Goal: Information Seeking & Learning: Learn about a topic

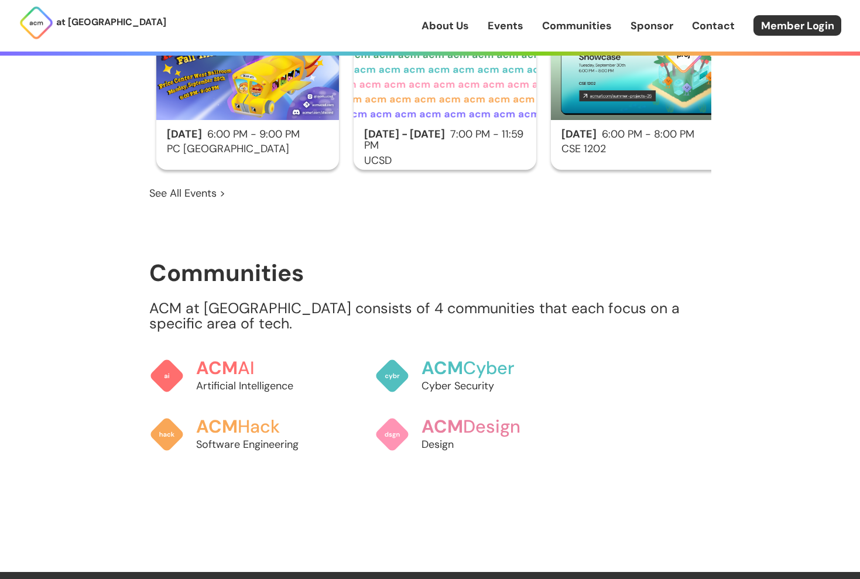
scroll to position [902, 0]
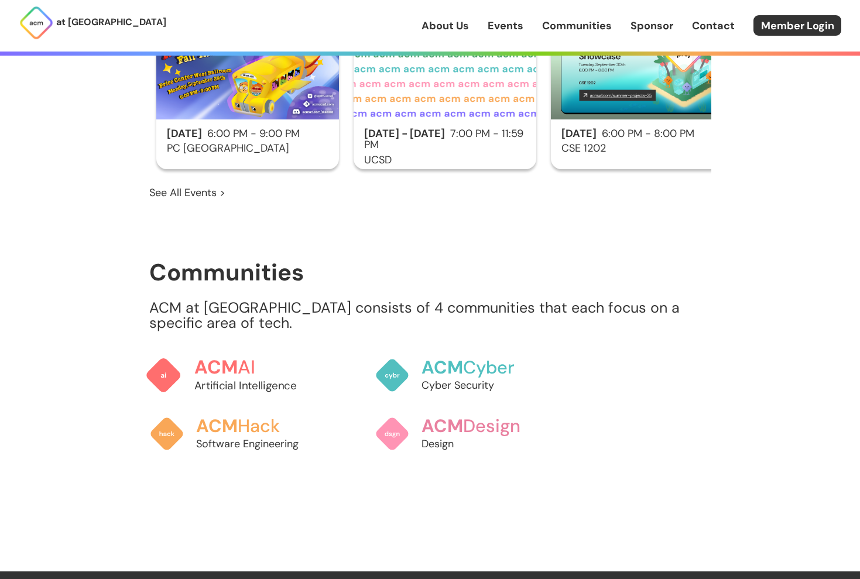
click at [238, 357] on h3 "ACM AI" at bounding box center [258, 367] width 129 height 20
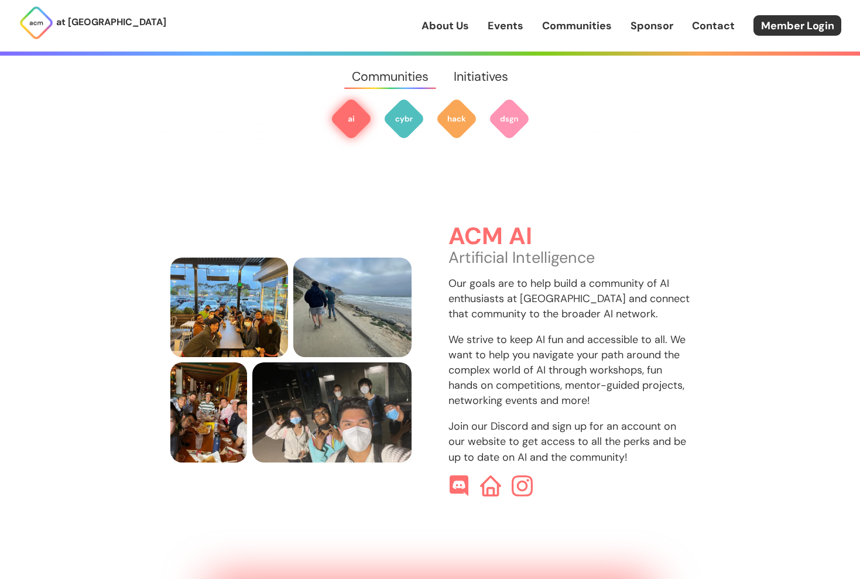
scroll to position [355, 0]
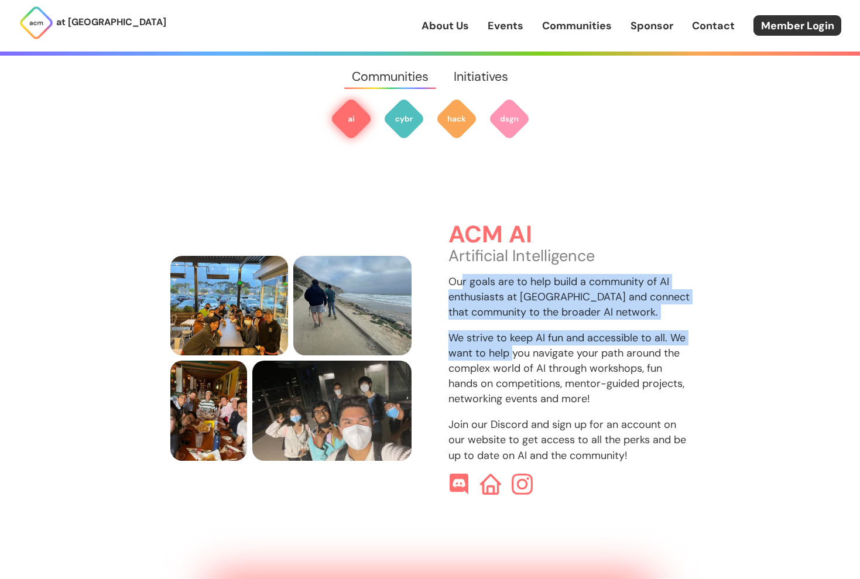
drag, startPoint x: 460, startPoint y: 267, endPoint x: 513, endPoint y: 341, distance: 91.0
click at [513, 341] on div "ACM AI Artificial Intelligence Our goals are to help build a community of AI en…" at bounding box center [569, 358] width 242 height 273
click at [513, 341] on p "We strive to keep AI fun and accessible to all. We want to help you navigate yo…" at bounding box center [569, 368] width 242 height 76
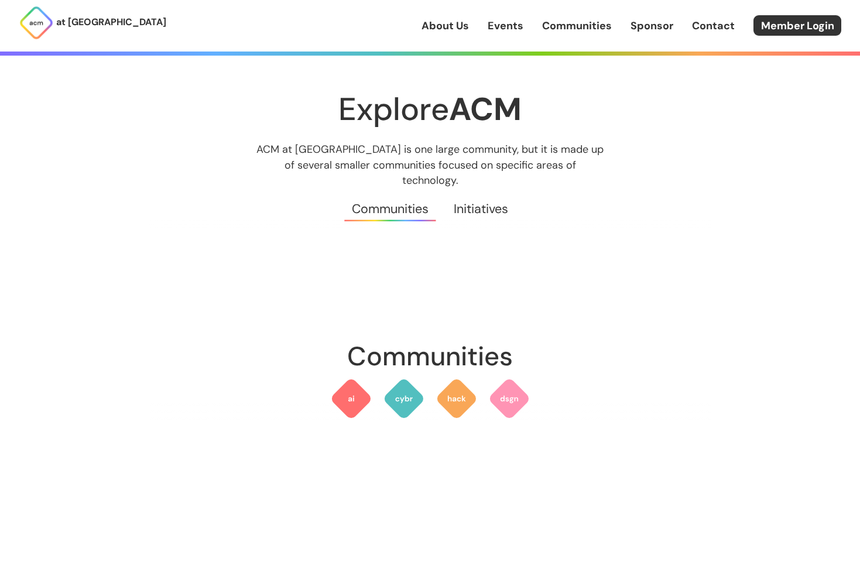
scroll to position [-1, 0]
click at [494, 200] on link "Initiatives" at bounding box center [481, 209] width 80 height 42
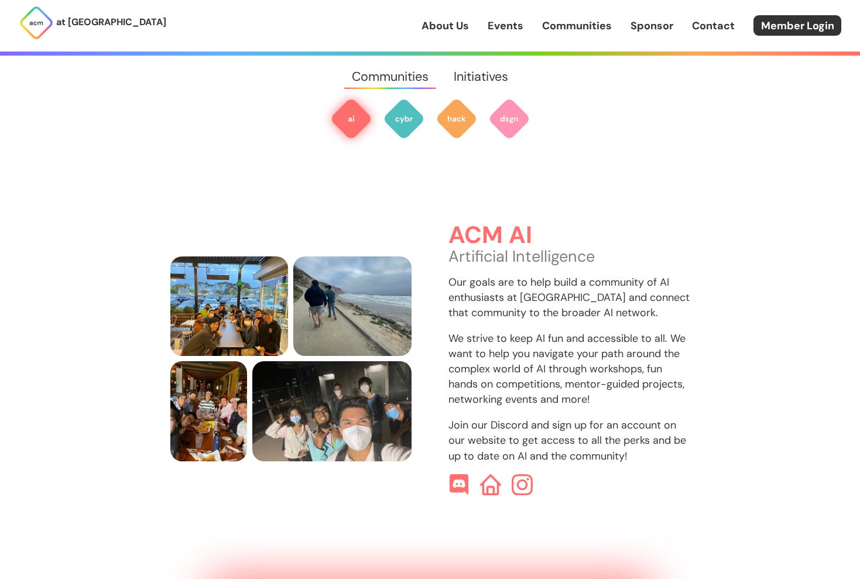
scroll to position [355, 0]
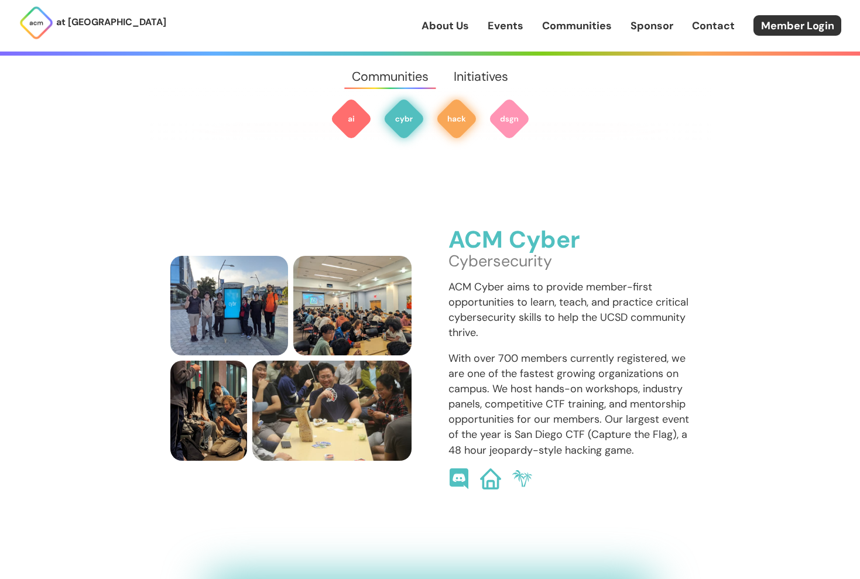
click at [456, 133] on img at bounding box center [457, 119] width 42 height 42
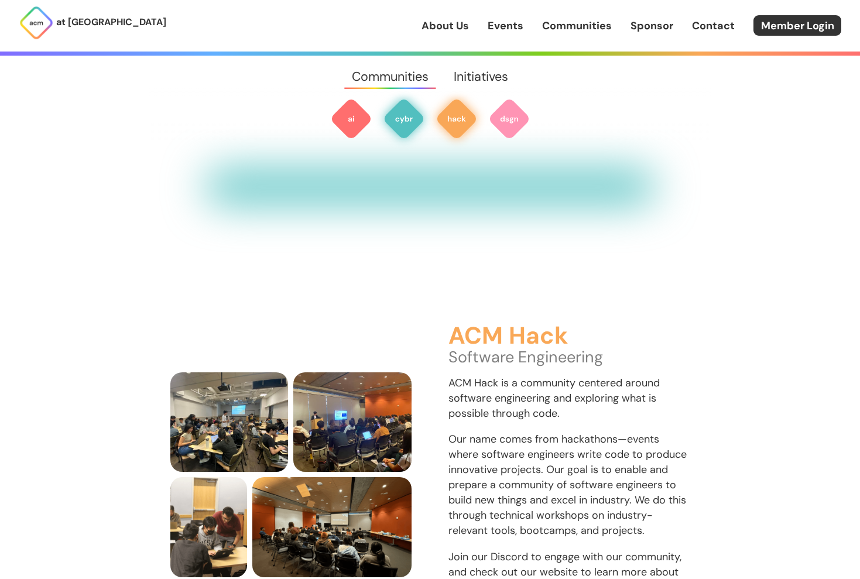
scroll to position [1402, 0]
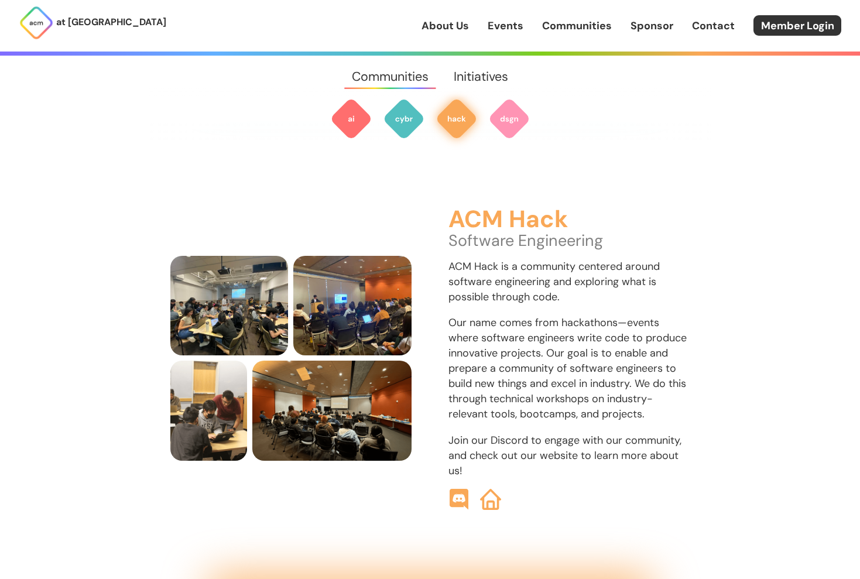
click at [473, 72] on link "Initiatives" at bounding box center [481, 77] width 80 height 42
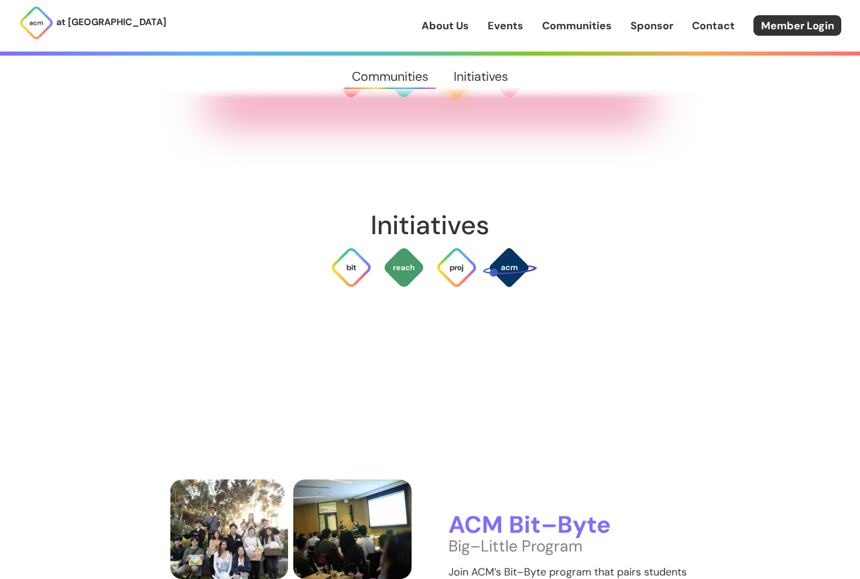
scroll to position [2638, 0]
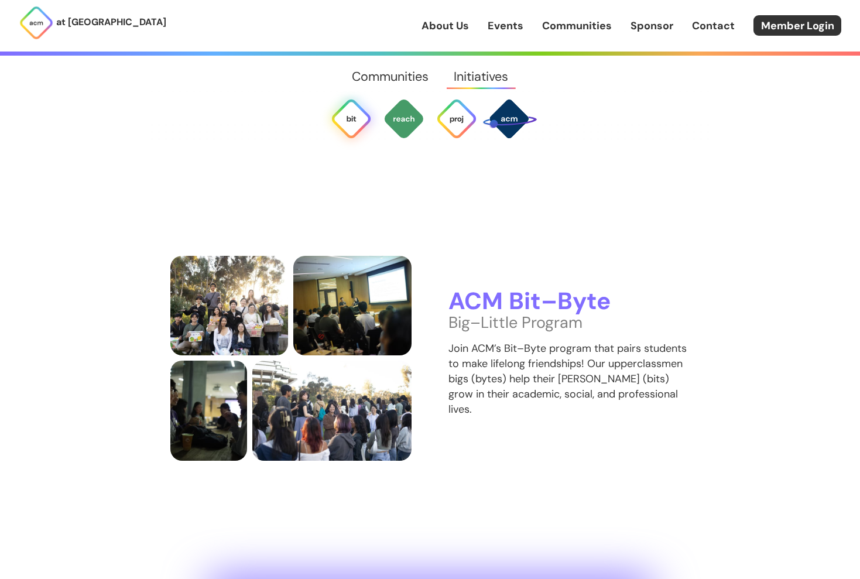
click at [563, 22] on link "Communities" at bounding box center [577, 25] width 70 height 15
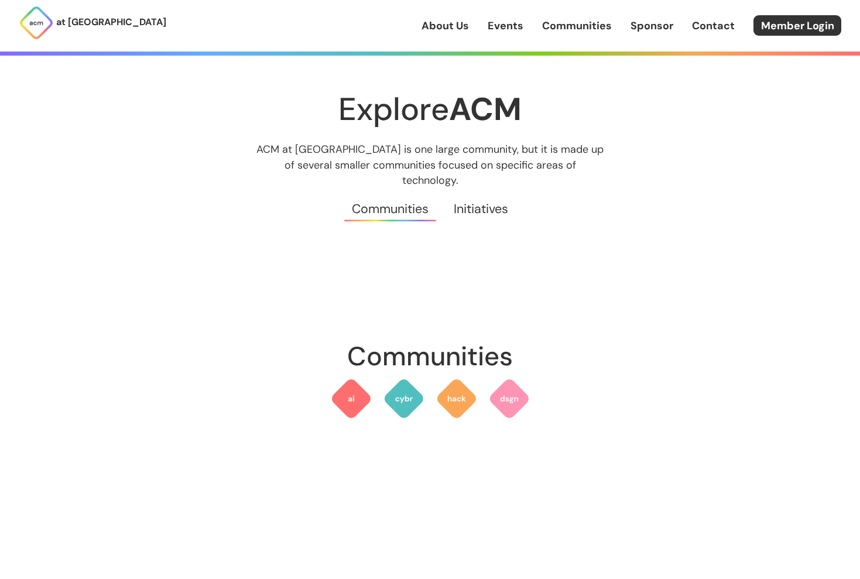
click at [497, 30] on link "Events" at bounding box center [506, 25] width 36 height 15
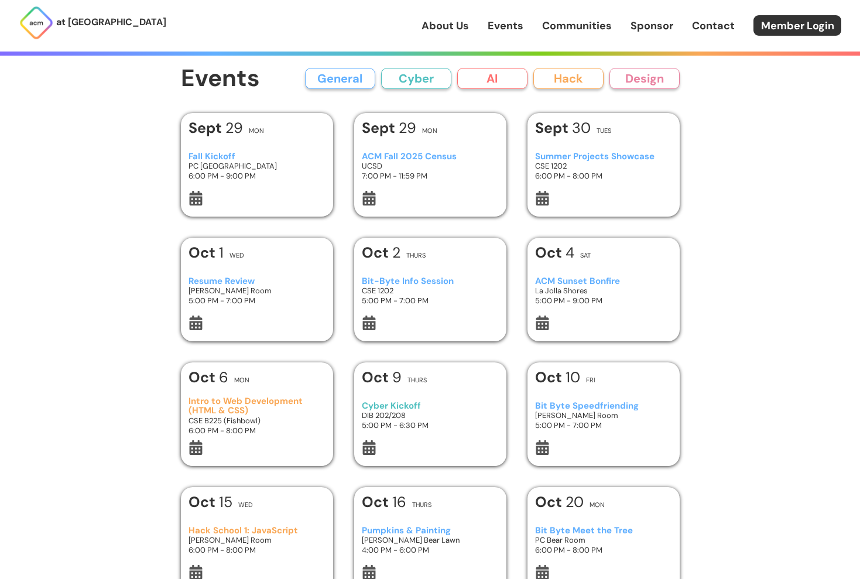
click at [433, 258] on div "[DATE] Thurs" at bounding box center [430, 255] width 136 height 21
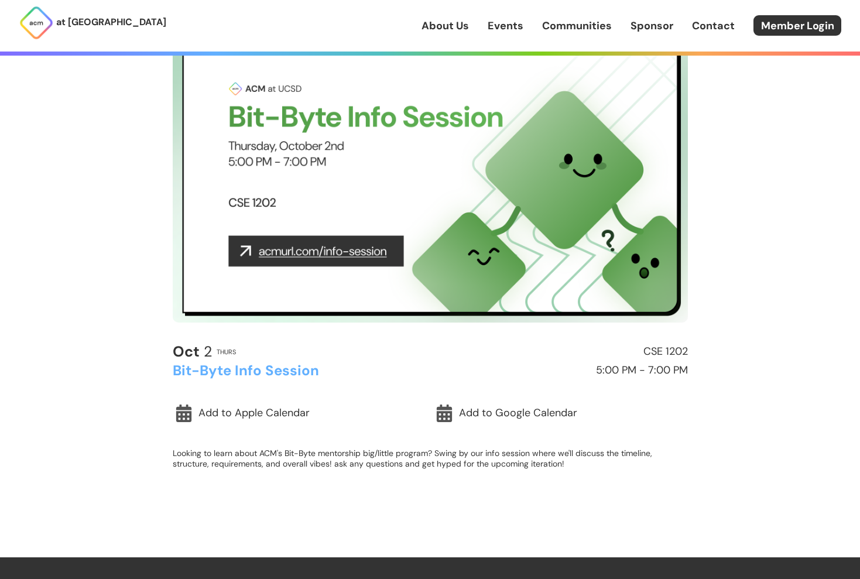
scroll to position [85, 0]
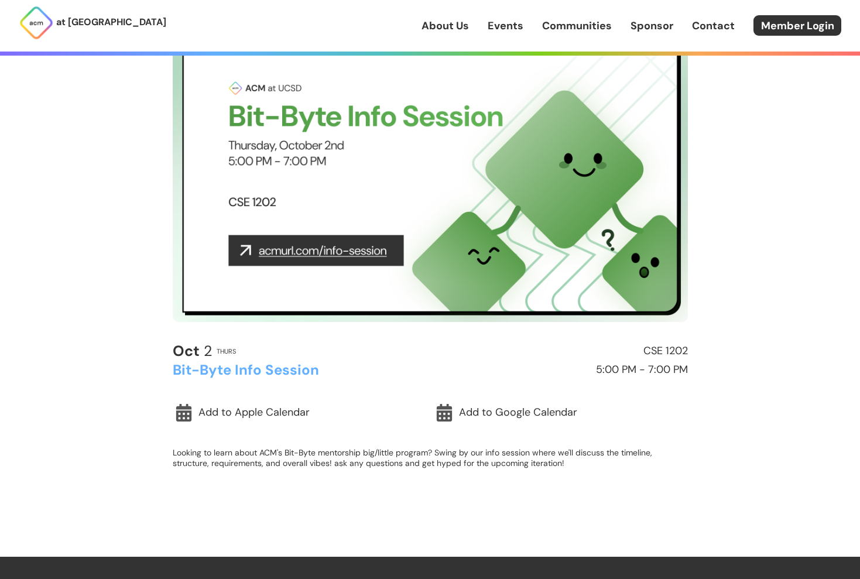
click at [458, 38] on div "at [GEOGRAPHIC_DATA] About Us Events Communities Sponsor Contact Member Login" at bounding box center [430, 26] width 860 height 52
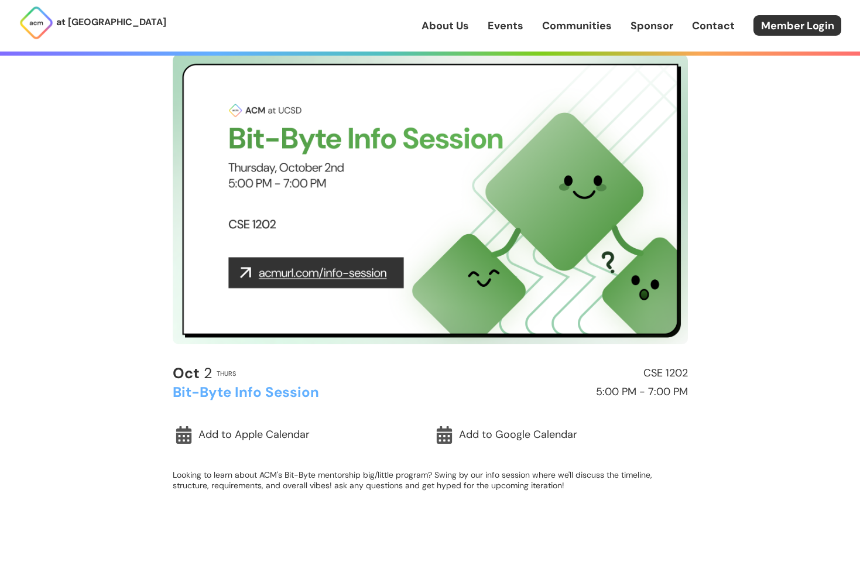
click at [465, 32] on link "About Us" at bounding box center [445, 25] width 47 height 15
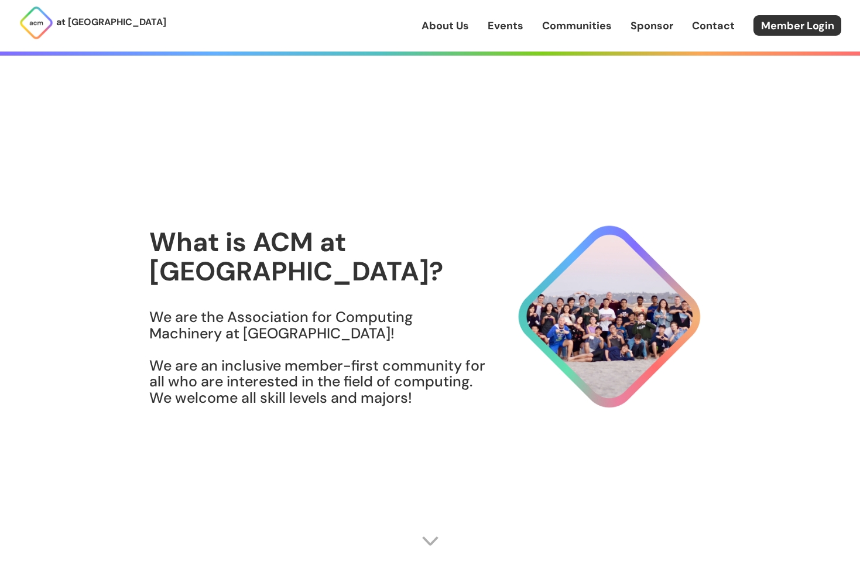
click at [553, 29] on link "Communities" at bounding box center [577, 25] width 70 height 15
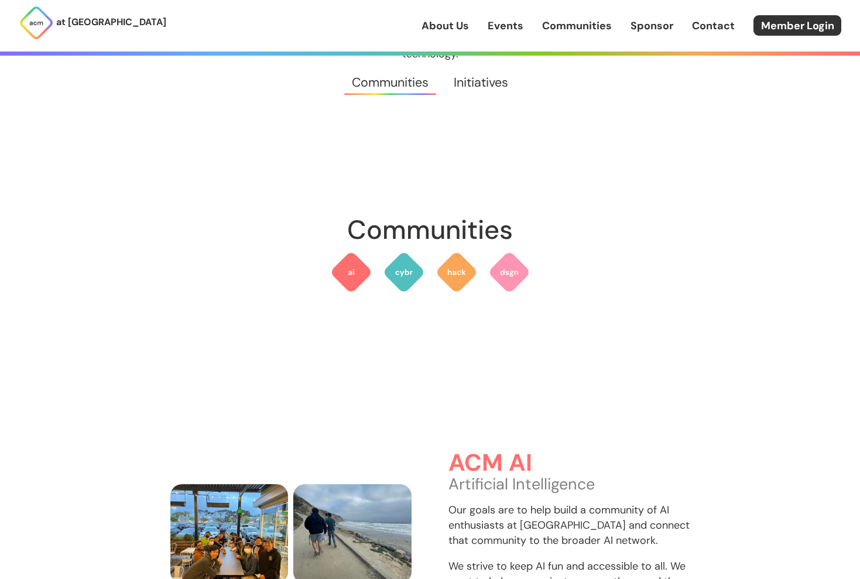
click at [526, 23] on div "About Us Events Communities Sponsor Contact Member Login" at bounding box center [641, 25] width 439 height 20
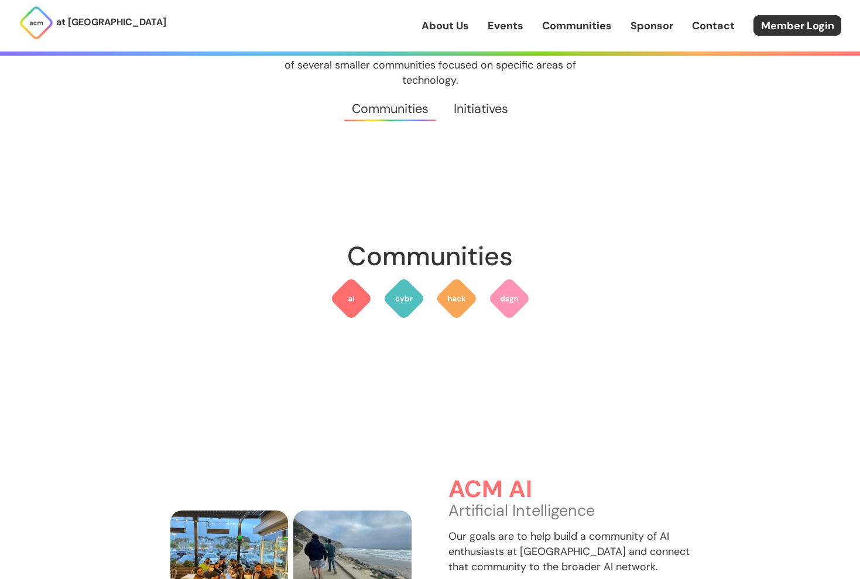
click at [512, 24] on link "Events" at bounding box center [506, 25] width 36 height 15
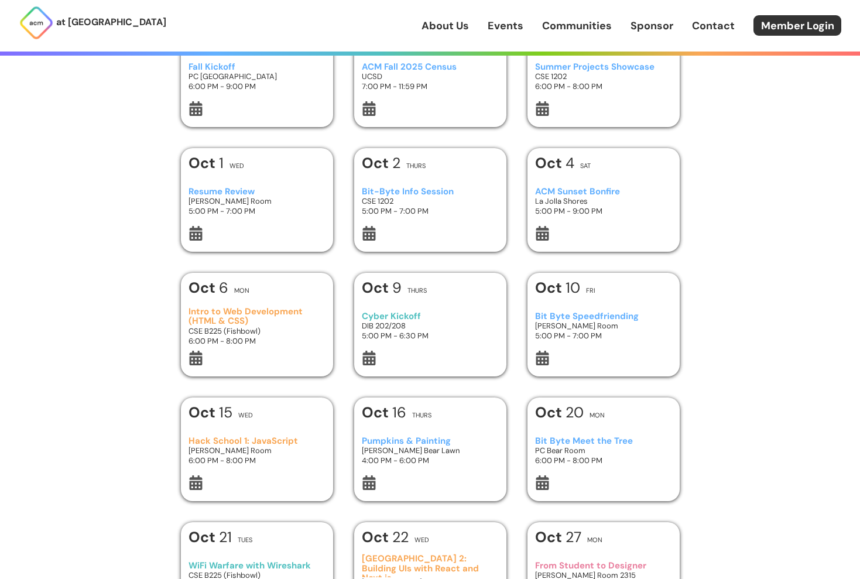
click at [258, 343] on h3 "6:00 PM - 8:00 PM" at bounding box center [257, 341] width 136 height 10
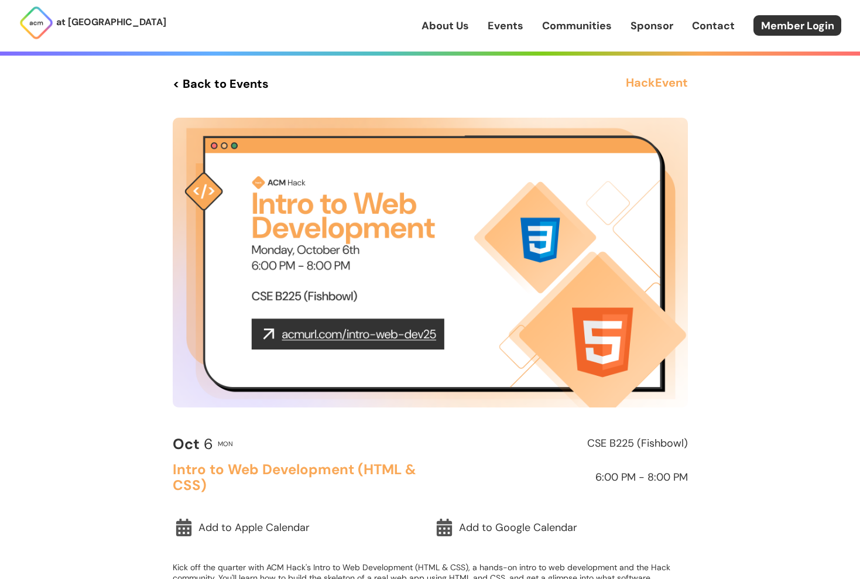
click at [574, 32] on link "Communities" at bounding box center [577, 25] width 70 height 15
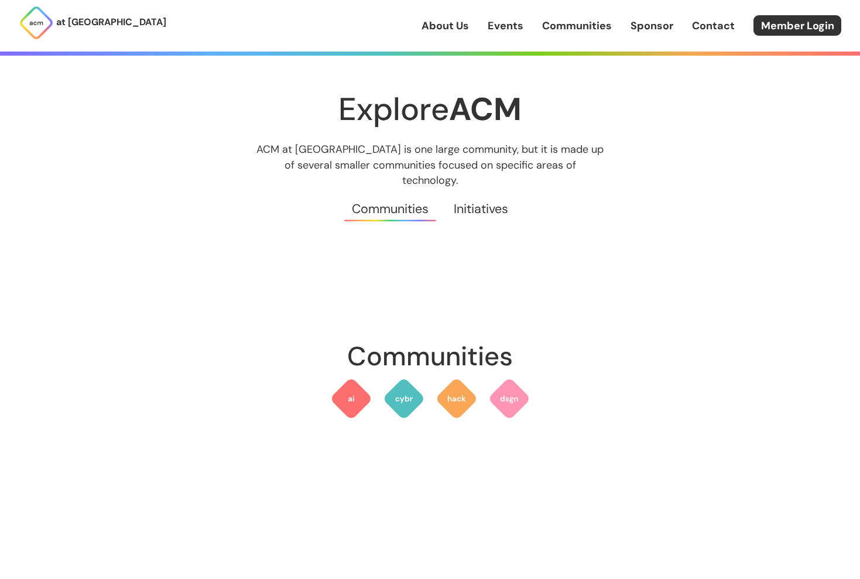
click at [512, 29] on link "Events" at bounding box center [506, 25] width 36 height 15
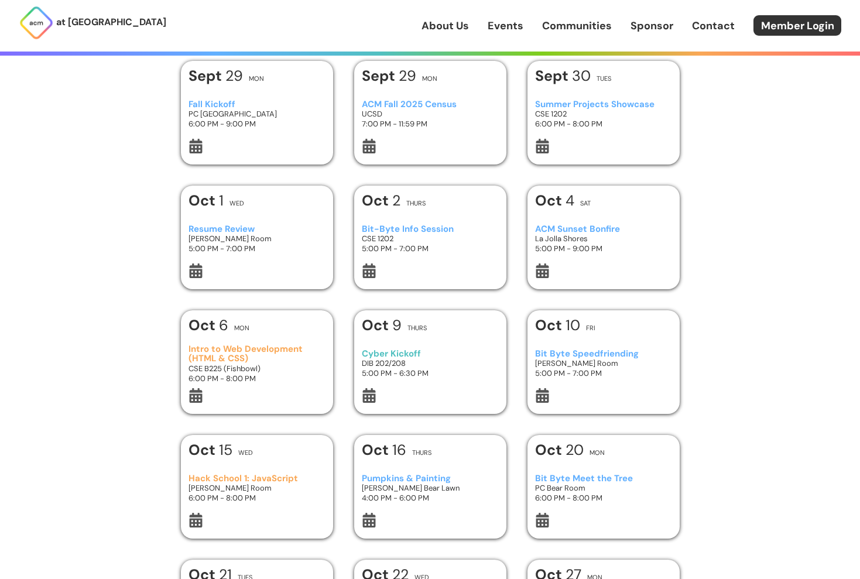
scroll to position [64, 0]
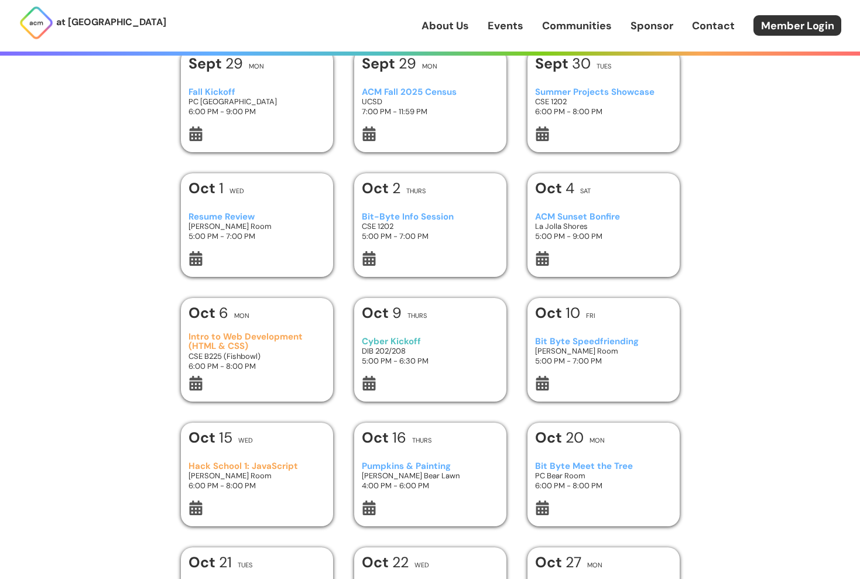
click at [463, 343] on h3 "Cyber Kickoff" at bounding box center [430, 342] width 136 height 10
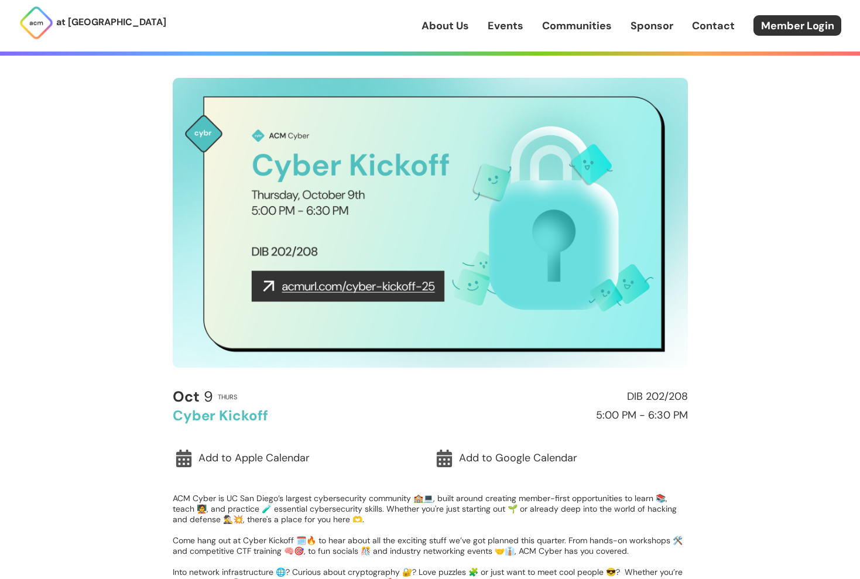
scroll to position [50, 0]
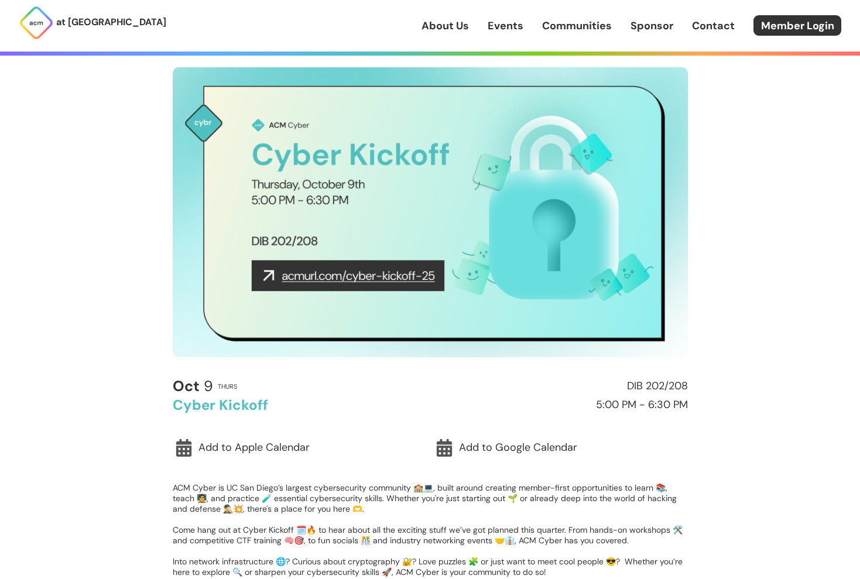
click at [513, 25] on link "Events" at bounding box center [506, 25] width 36 height 15
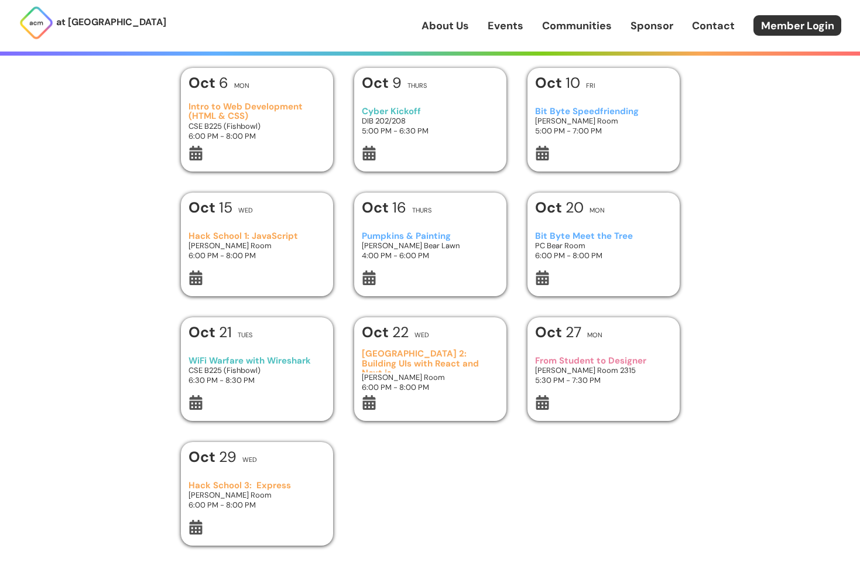
scroll to position [295, 0]
click at [285, 482] on h3 "Hack School 3: Express" at bounding box center [257, 486] width 136 height 10
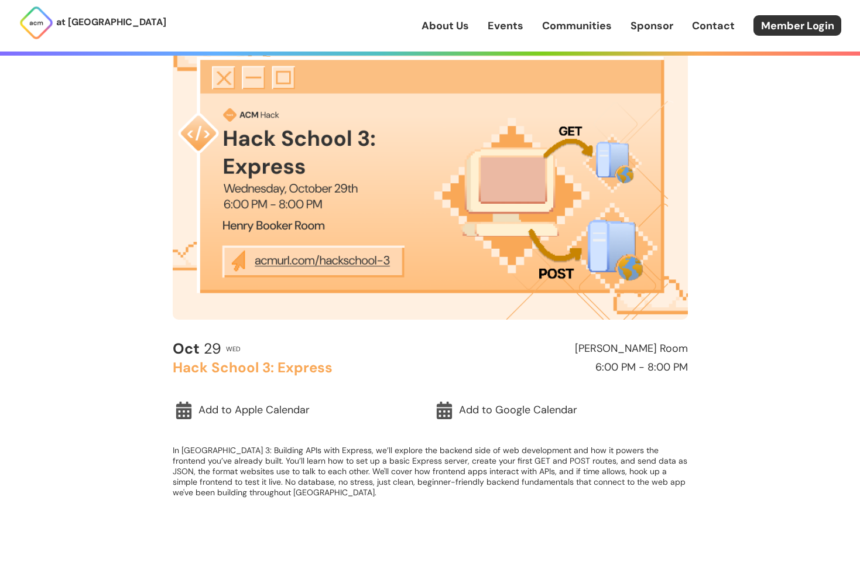
scroll to position [88, 0]
click at [570, 28] on link "Communities" at bounding box center [577, 25] width 70 height 15
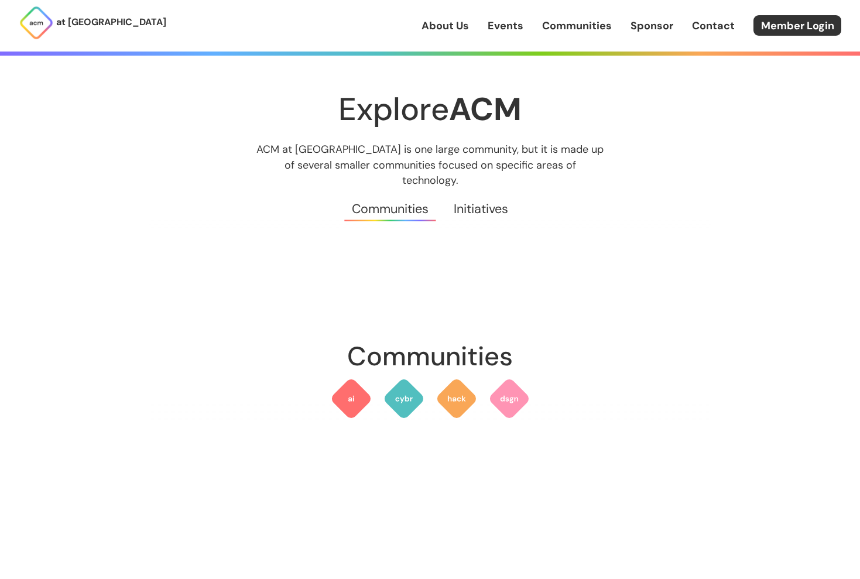
click at [513, 21] on link "Events" at bounding box center [506, 25] width 36 height 15
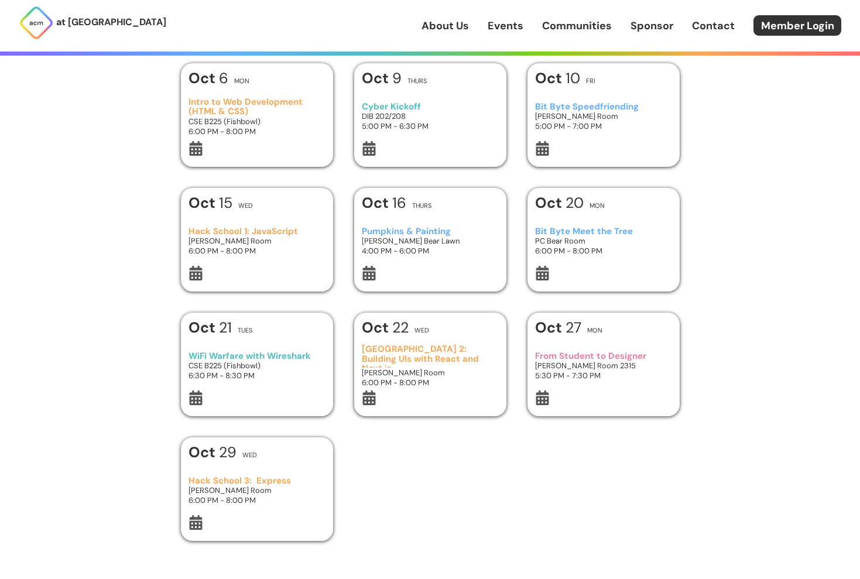
scroll to position [303, 0]
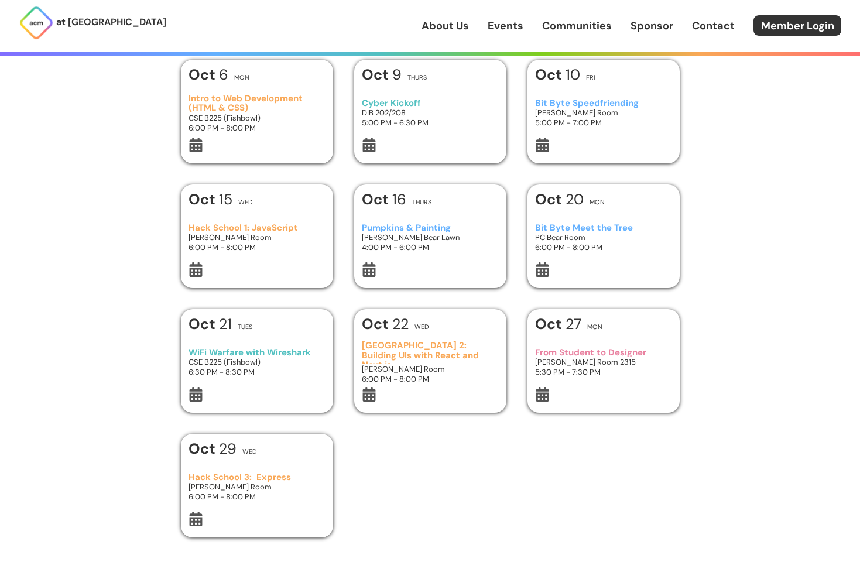
click at [605, 399] on div at bounding box center [603, 396] width 136 height 18
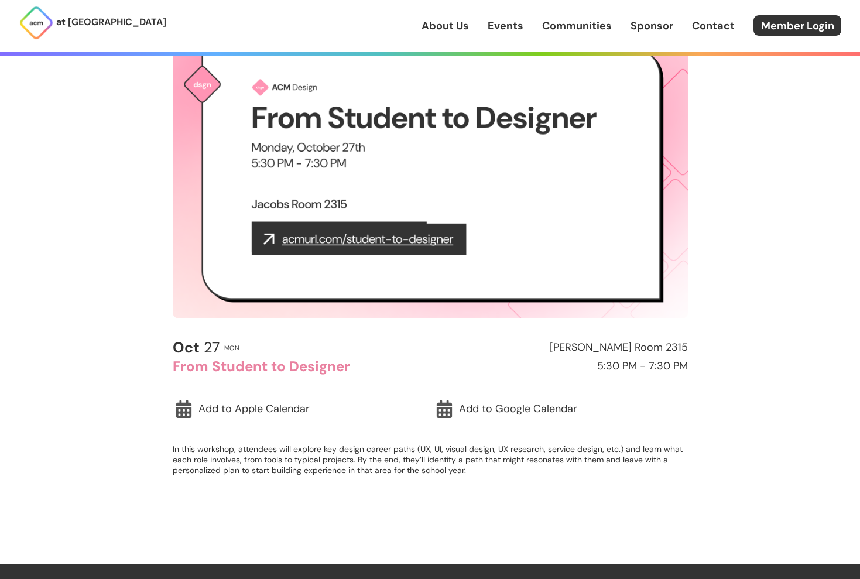
scroll to position [91, 0]
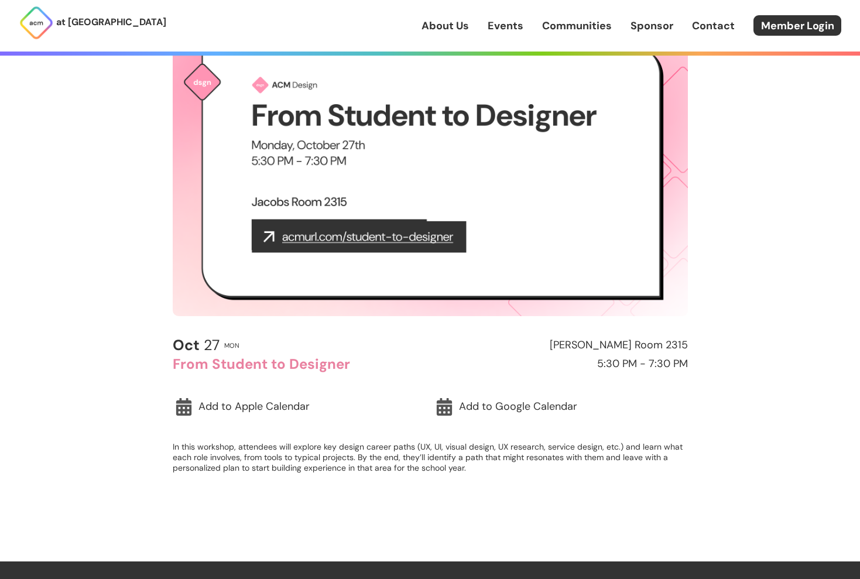
click at [426, 458] on p "In this workshop, attendees will explore key design career paths (UX, UI, visua…" at bounding box center [430, 457] width 515 height 32
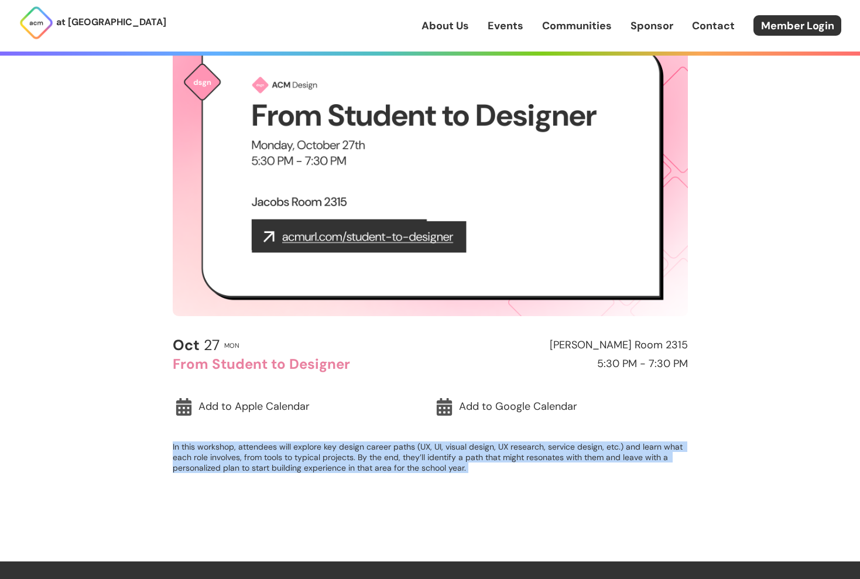
click at [426, 458] on p "In this workshop, attendees will explore key design career paths (UX, UI, visua…" at bounding box center [430, 457] width 515 height 32
click at [482, 481] on div "[DATE] Mon [PERSON_NAME][GEOGRAPHIC_DATA] 2315 From Student to Designer 5:30 PM…" at bounding box center [430, 412] width 515 height 151
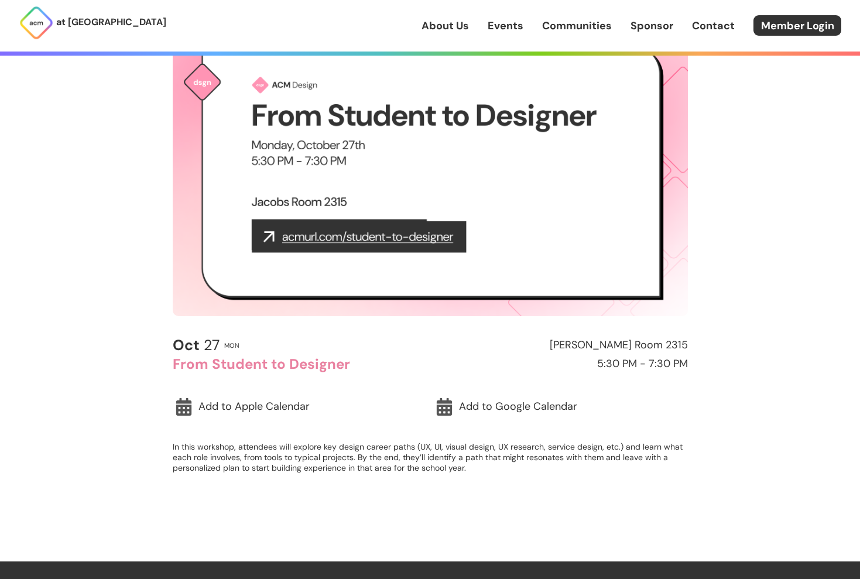
click at [472, 441] on p "In this workshop, attendees will explore key design career paths (UX, UI, visua…" at bounding box center [430, 457] width 515 height 32
click at [502, 26] on link "Events" at bounding box center [506, 25] width 36 height 15
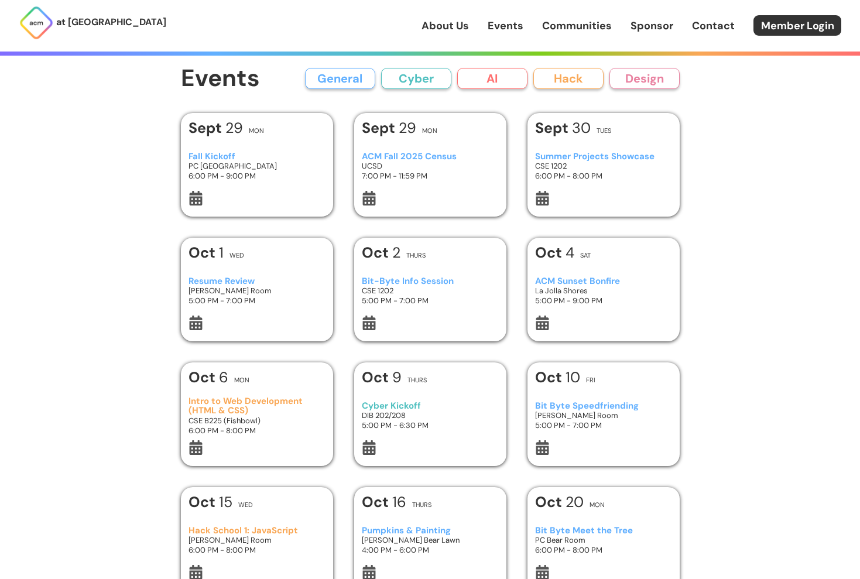
click at [474, 81] on button "AI" at bounding box center [492, 78] width 70 height 21
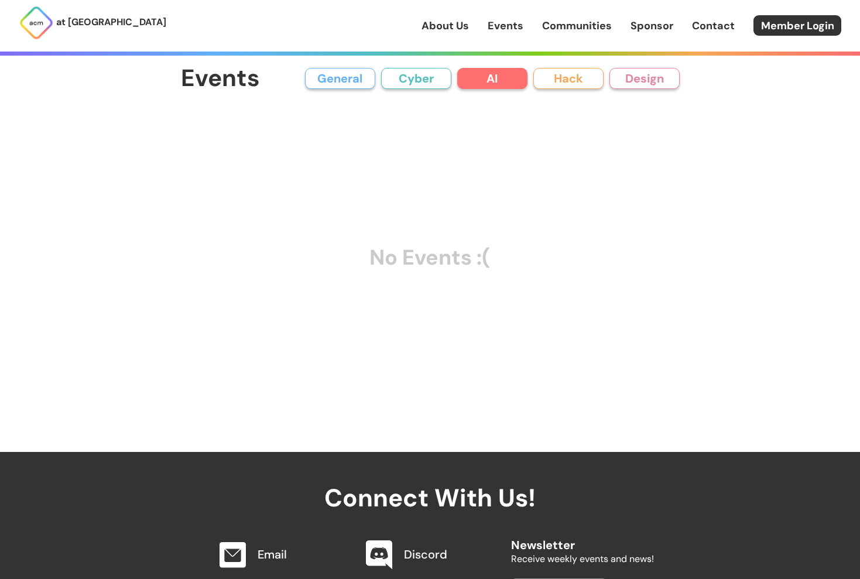
click at [414, 82] on button "Cyber" at bounding box center [416, 78] width 70 height 21
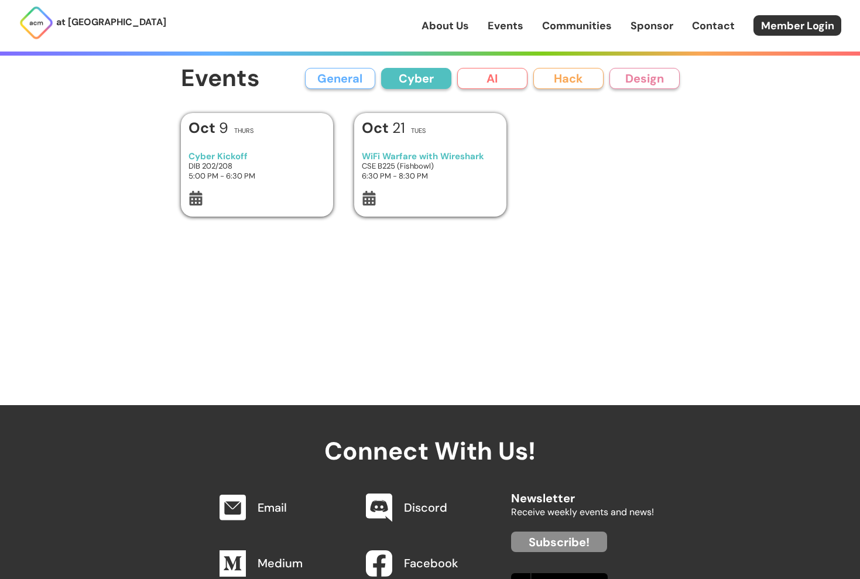
click at [570, 81] on button "Hack" at bounding box center [568, 78] width 70 height 21
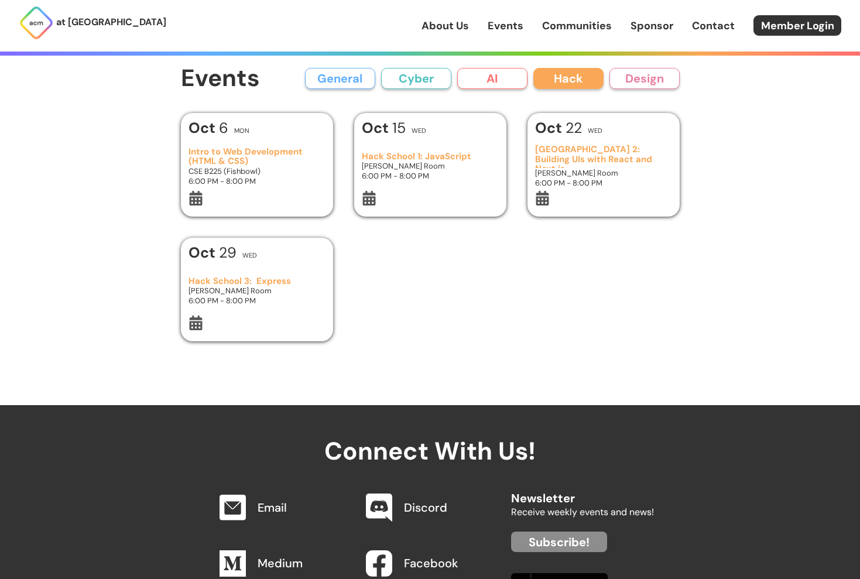
click at [655, 83] on button "Design" at bounding box center [645, 78] width 70 height 21
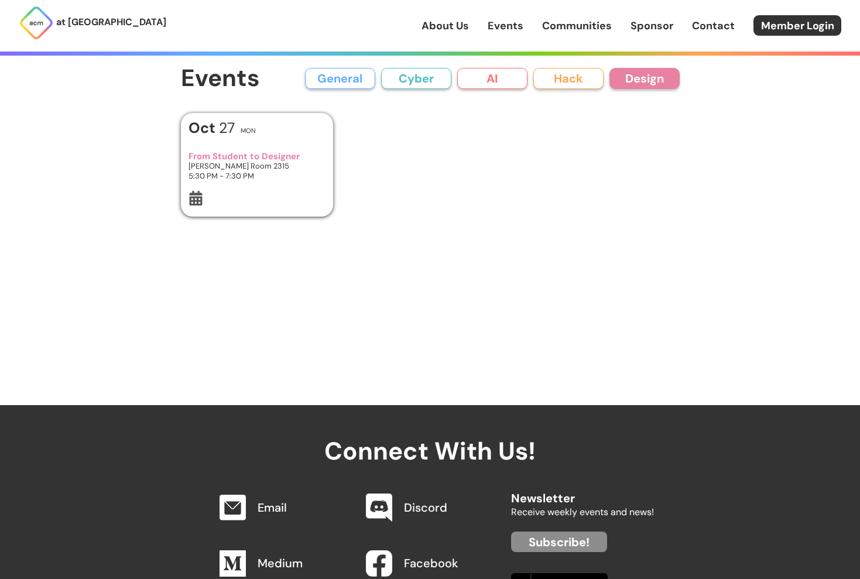
click at [564, 64] on div "Events General Cyber AI Hack Design All General AI Cyber Hack Design Add Event …" at bounding box center [430, 202] width 562 height 405
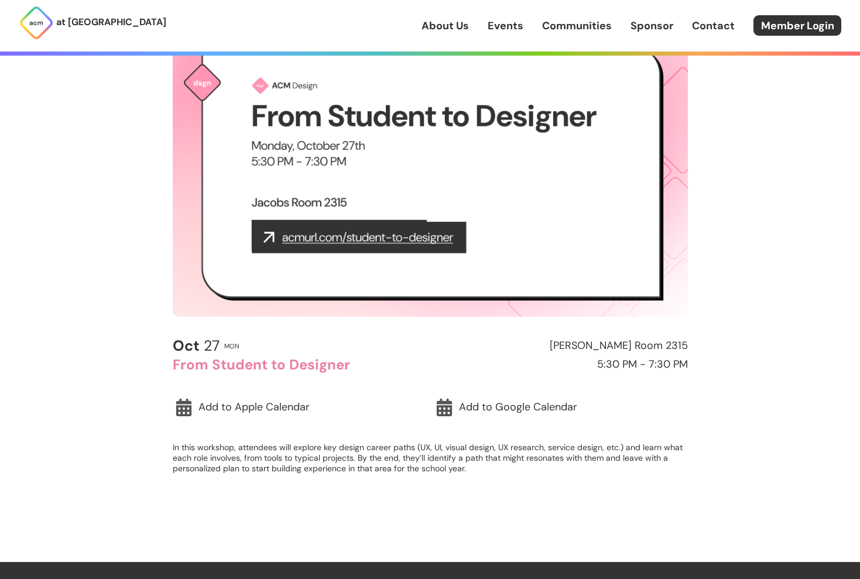
scroll to position [141, 0]
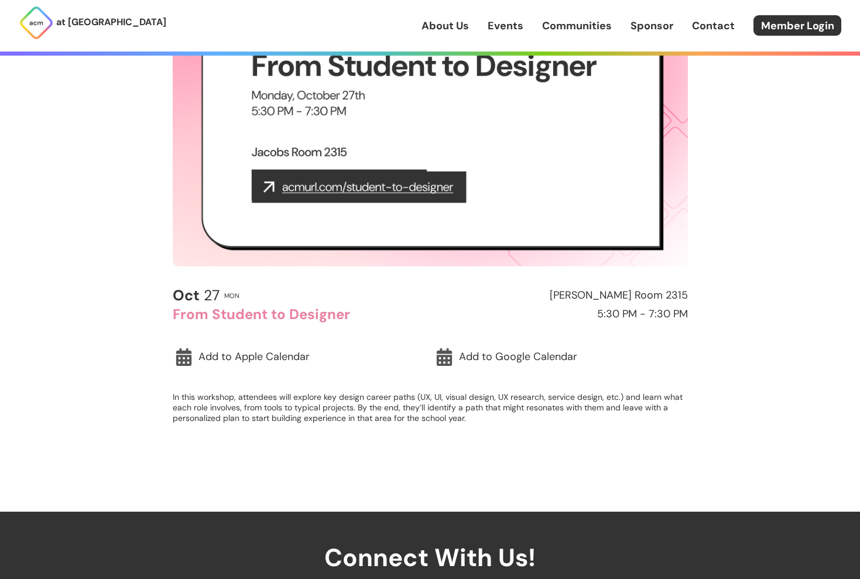
click at [460, 27] on link "About Us" at bounding box center [445, 25] width 47 height 15
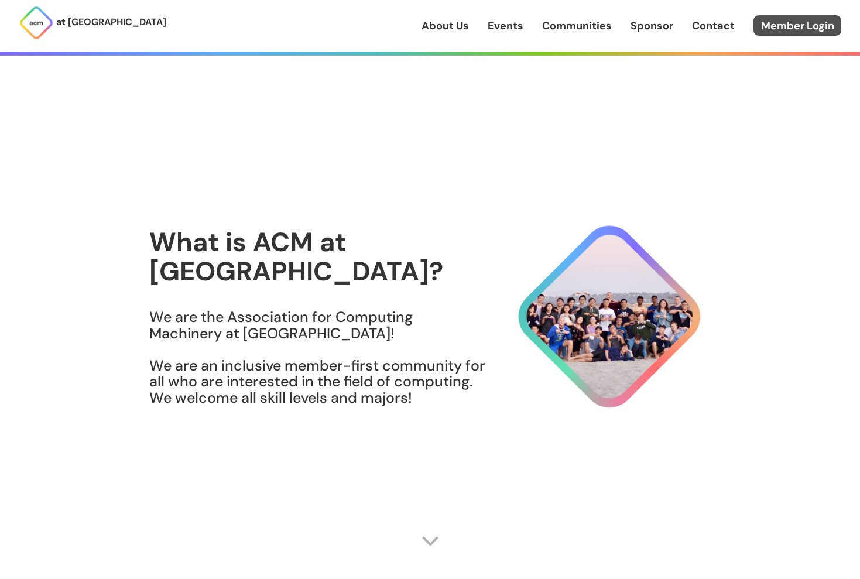
click at [759, 22] on link "Member Login" at bounding box center [798, 25] width 88 height 20
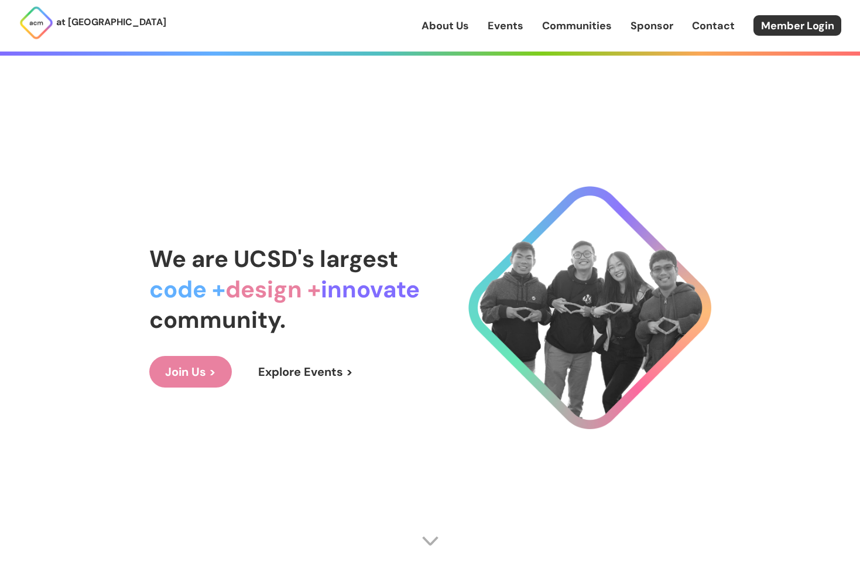
click at [502, 23] on link "Events" at bounding box center [506, 25] width 36 height 15
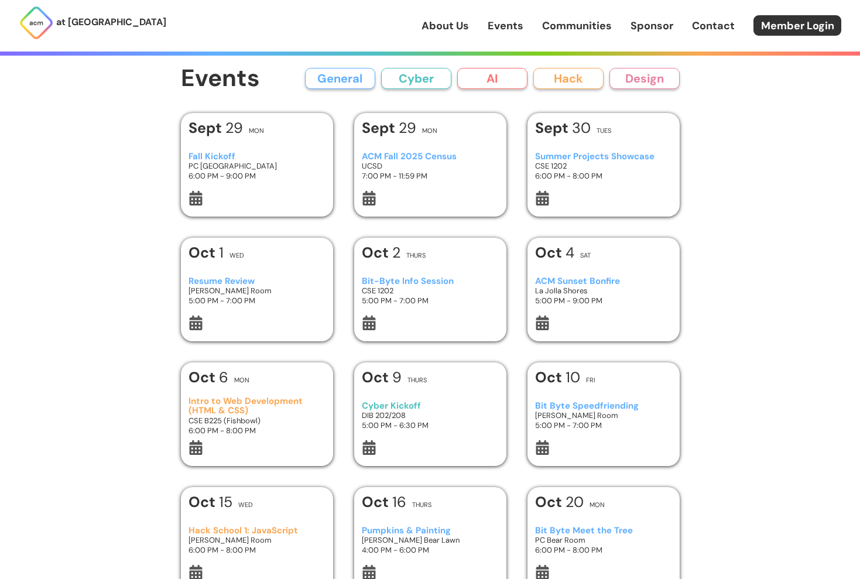
click at [480, 263] on div "[DATE] Thurs" at bounding box center [430, 255] width 136 height 21
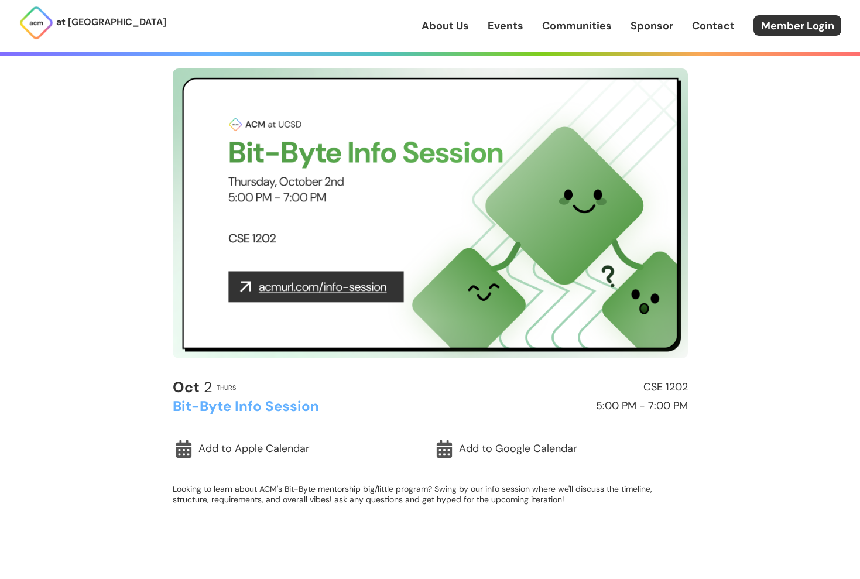
scroll to position [56, 0]
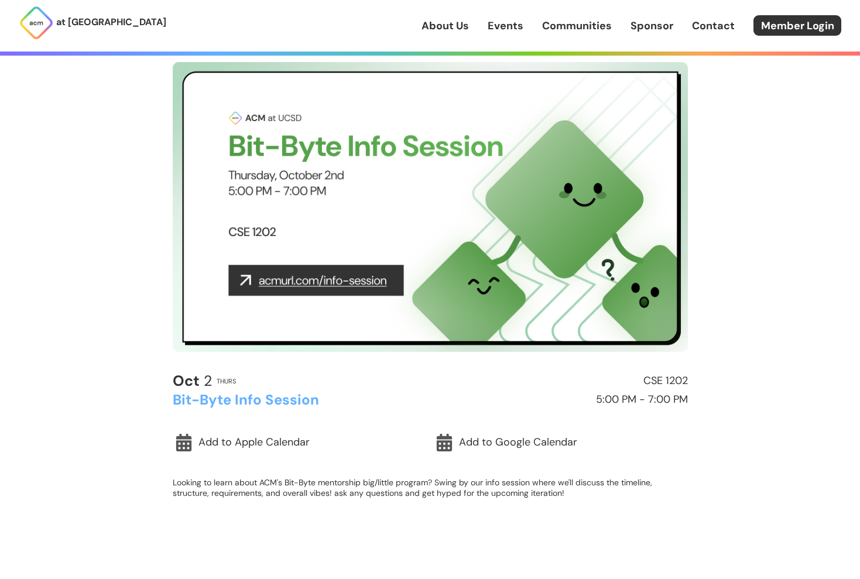
click at [450, 28] on link "About Us" at bounding box center [445, 25] width 47 height 15
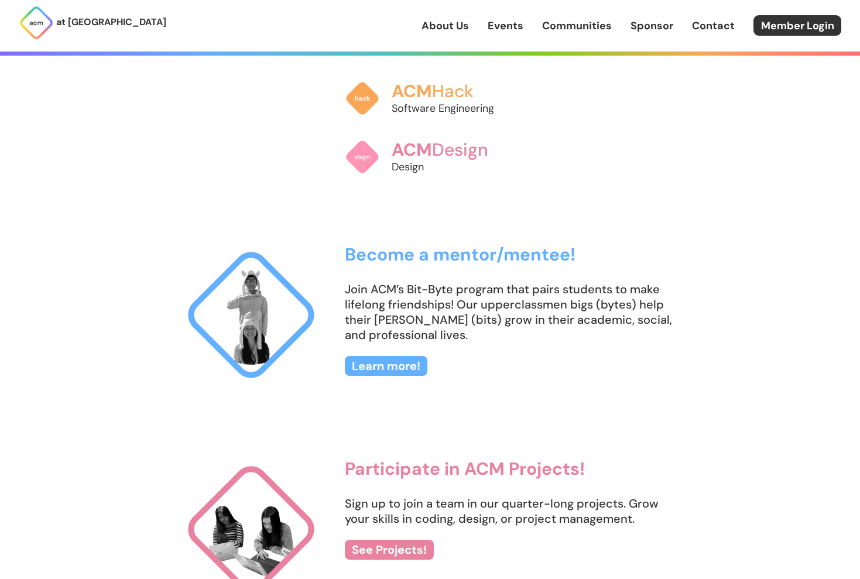
scroll to position [1077, 0]
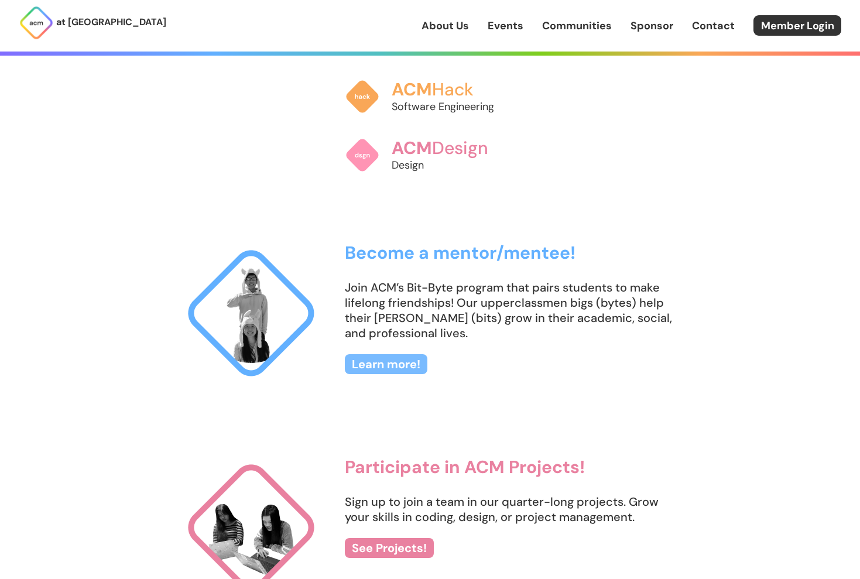
click at [412, 362] on link "Learn more!" at bounding box center [386, 364] width 83 height 20
